Goal: Check status: Check status

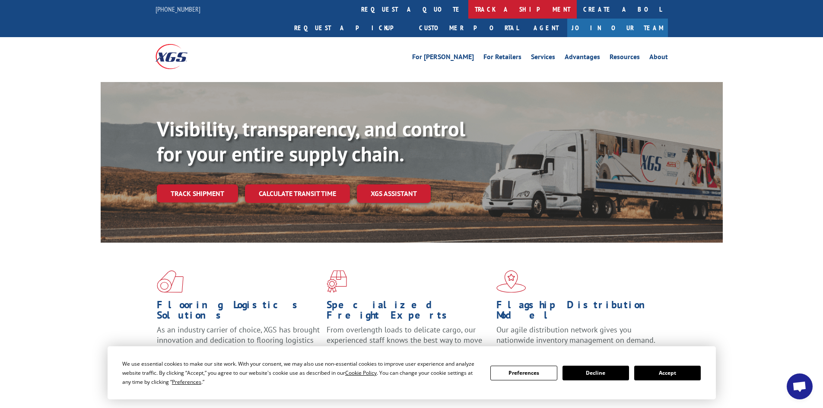
click at [469, 5] on link "track a shipment" at bounding box center [523, 9] width 108 height 19
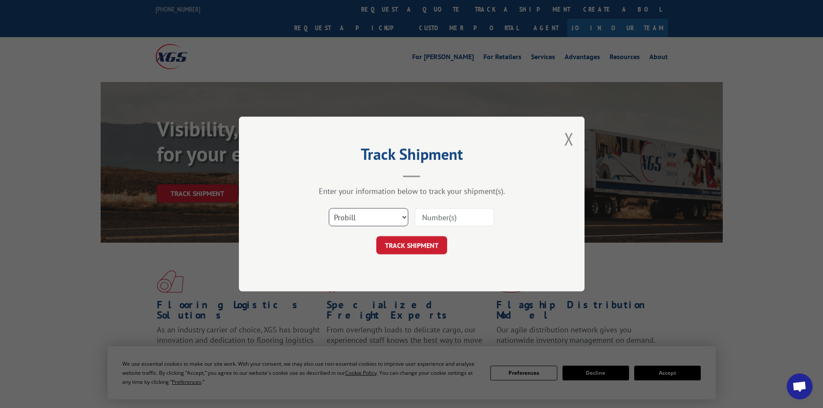
click at [403, 216] on select "Select category... Probill BOL PO" at bounding box center [369, 217] width 80 height 18
select select "bol"
click at [329, 208] on select "Select category... Probill BOL PO" at bounding box center [369, 217] width 80 height 18
click at [466, 220] on input at bounding box center [455, 217] width 80 height 18
type input "7029175"
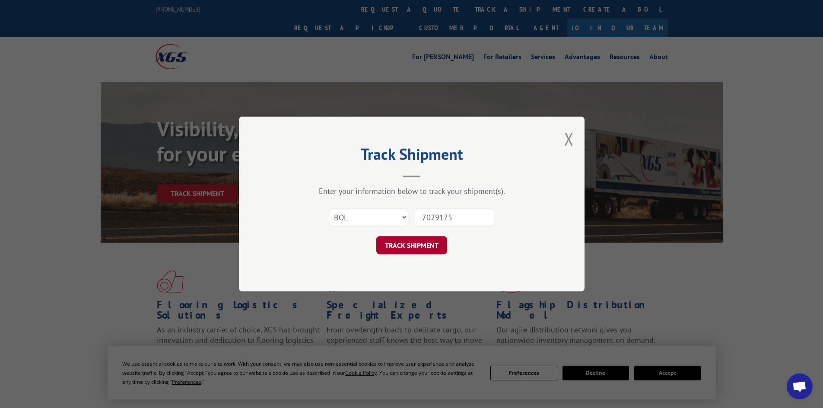
click at [419, 245] on button "TRACK SHIPMENT" at bounding box center [411, 245] width 71 height 18
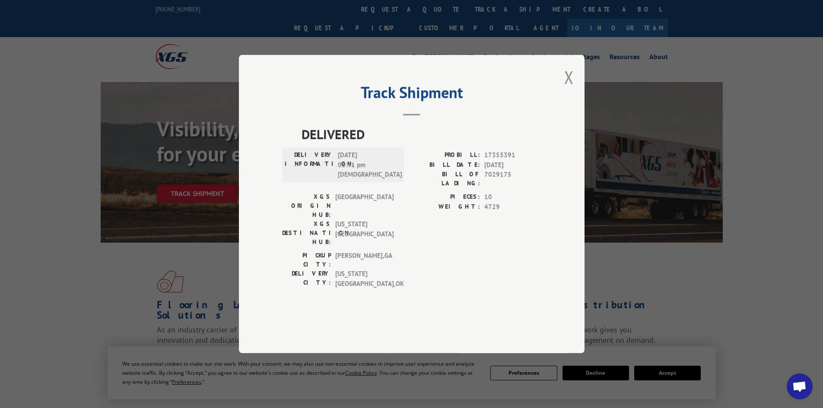
drag, startPoint x: 557, startPoint y: 112, endPoint x: 563, endPoint y: 108, distance: 7.0
click at [561, 109] on div "Track Shipment DELIVERED DELIVERY INFORMATION: [DATE] 03:41 pm [DEMOGRAPHIC_DAT…" at bounding box center [412, 204] width 346 height 299
click at [564, 107] on div "Track Shipment DELIVERED DELIVERY INFORMATION: [DATE] 03:41 pm [DEMOGRAPHIC_DAT…" at bounding box center [412, 204] width 346 height 299
click at [568, 89] on button "Close modal" at bounding box center [569, 77] width 10 height 23
